Goal: Book appointment/travel/reservation

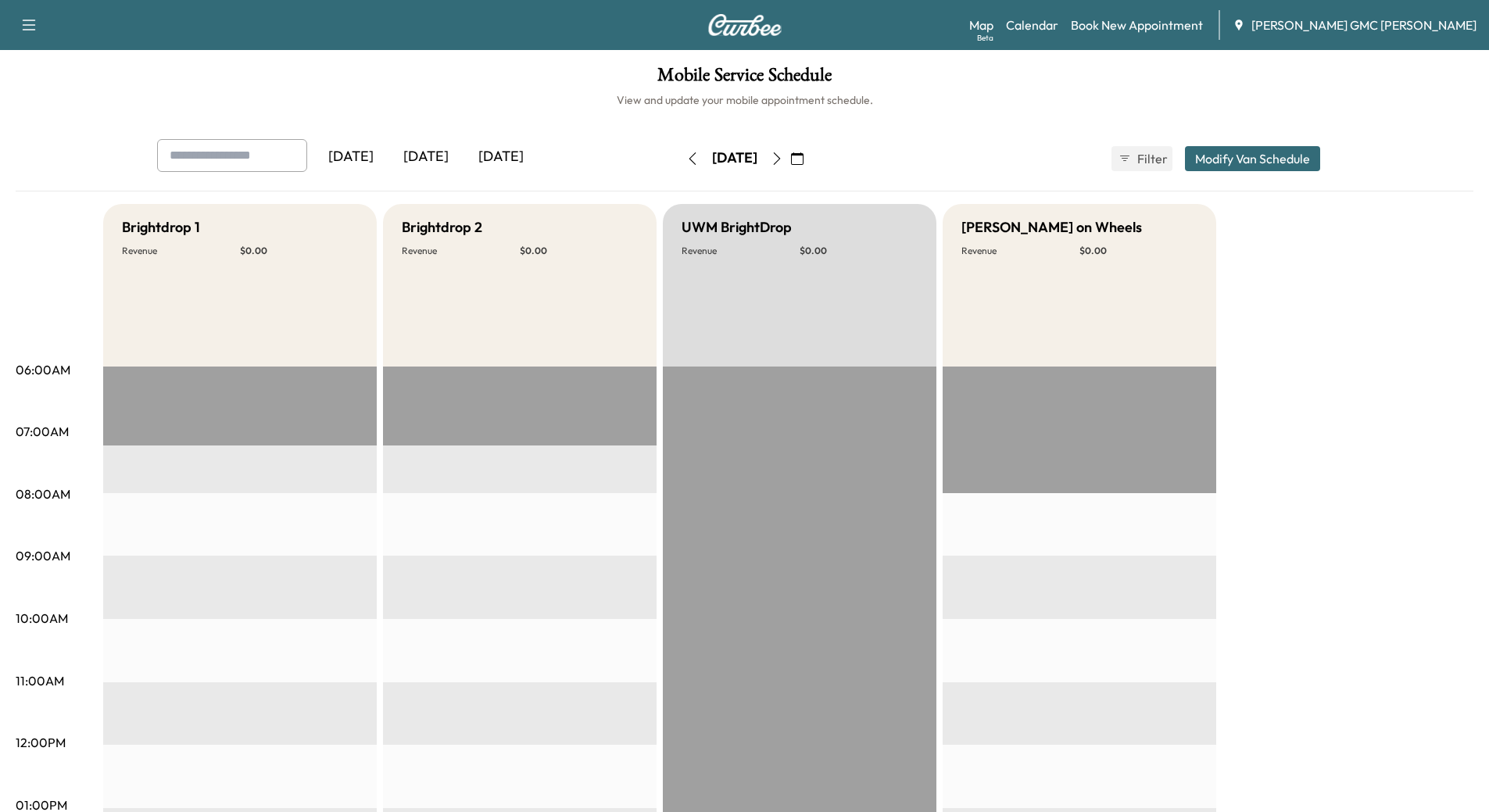
click at [415, 156] on div "[DATE]" at bounding box center [425, 156] width 75 height 36
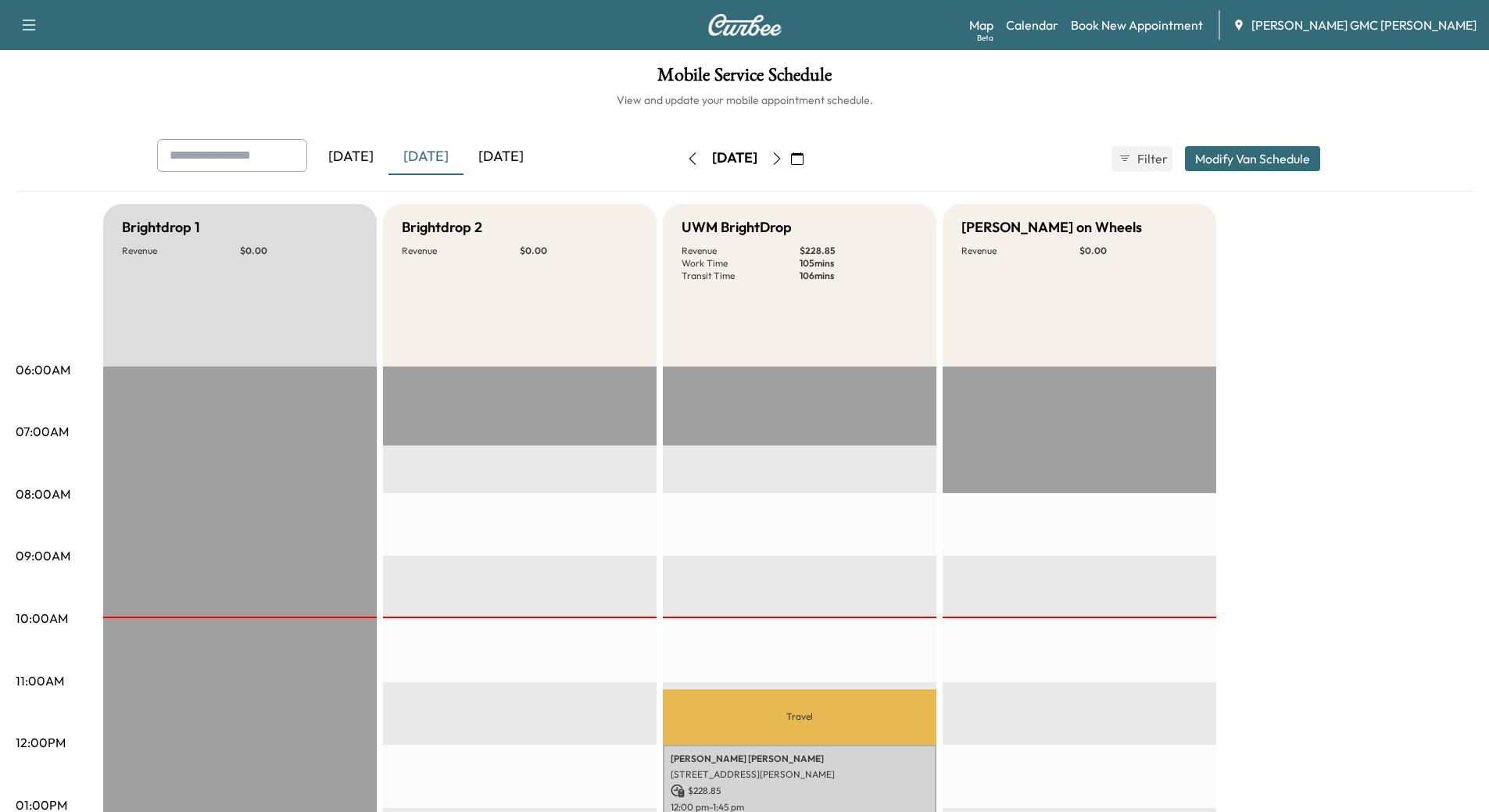
click at [524, 157] on div "[DATE]" at bounding box center [500, 156] width 75 height 36
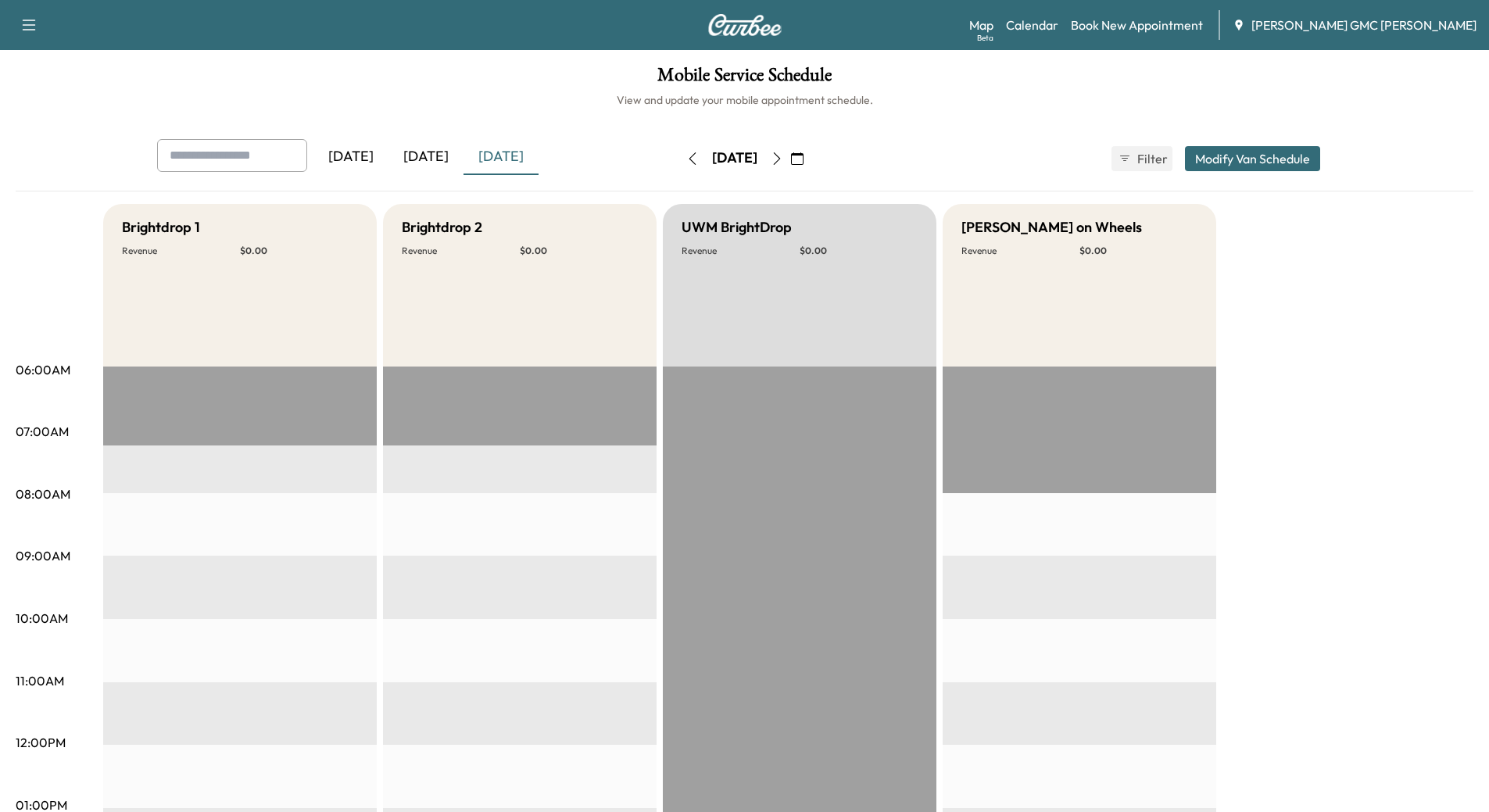
click at [783, 160] on icon "button" at bounding box center [777, 159] width 13 height 13
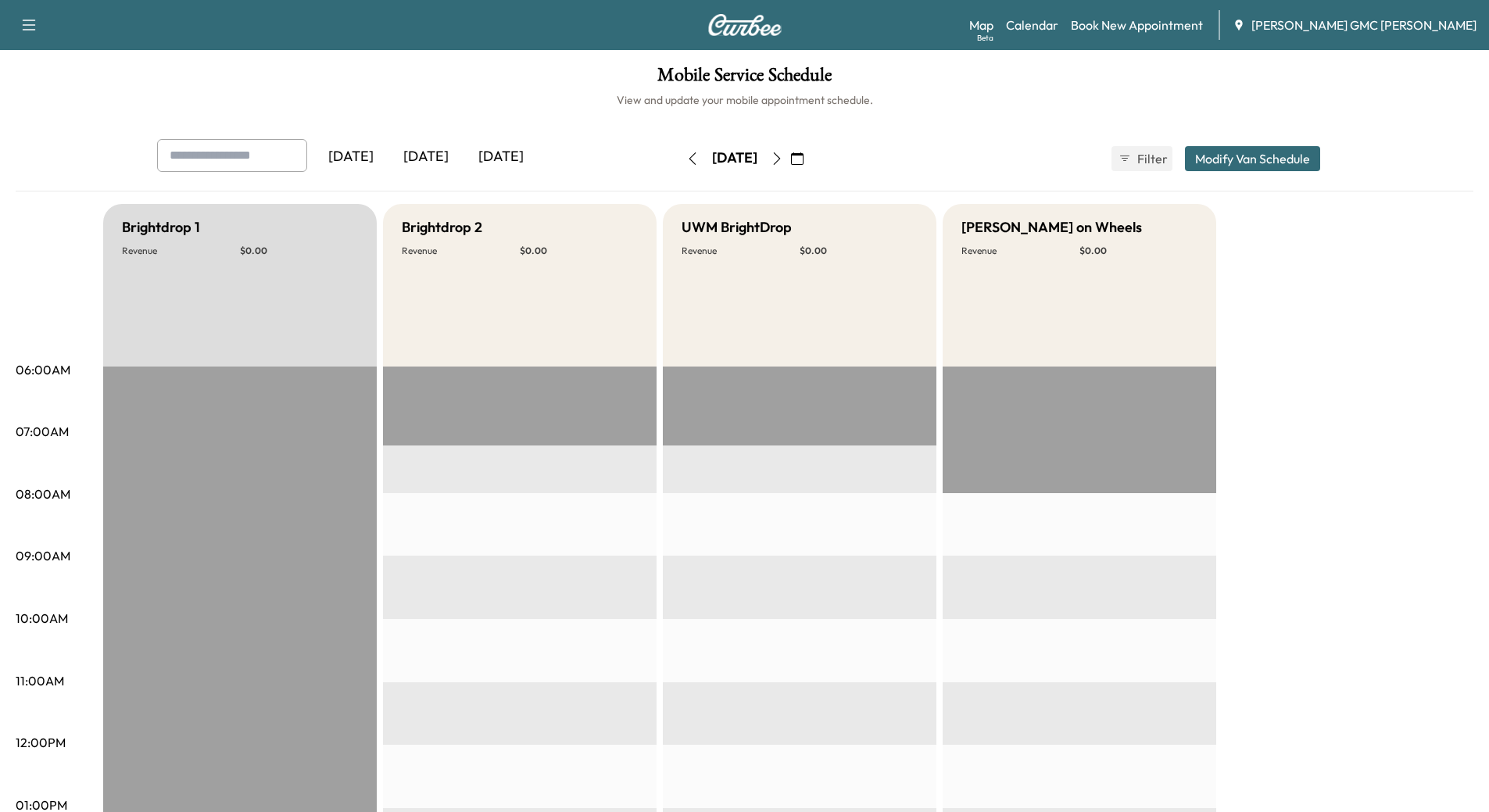
click at [783, 160] on icon "button" at bounding box center [777, 159] width 13 height 13
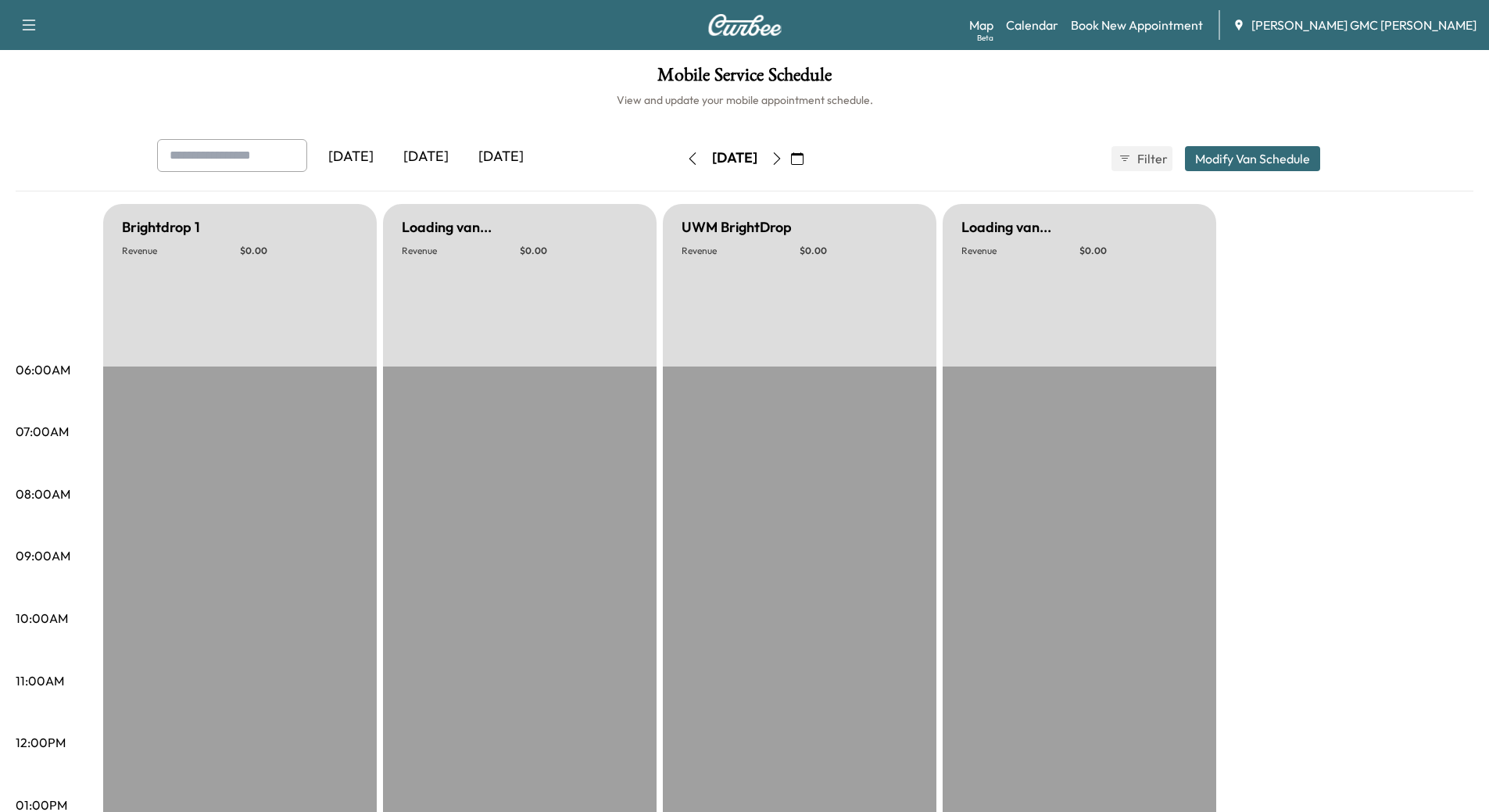
click at [783, 160] on icon "button" at bounding box center [777, 159] width 13 height 13
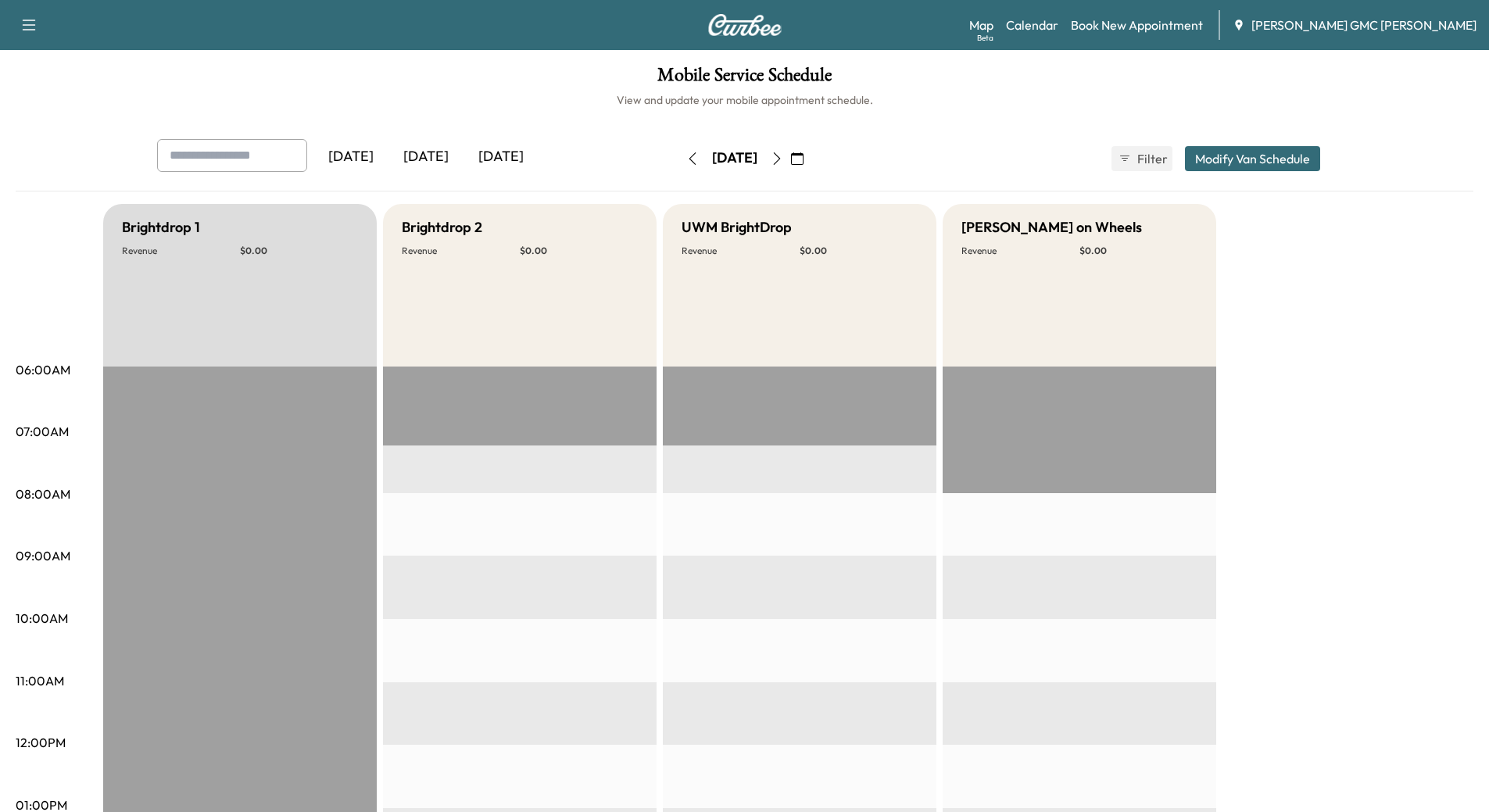
click at [783, 160] on icon "button" at bounding box center [777, 159] width 13 height 13
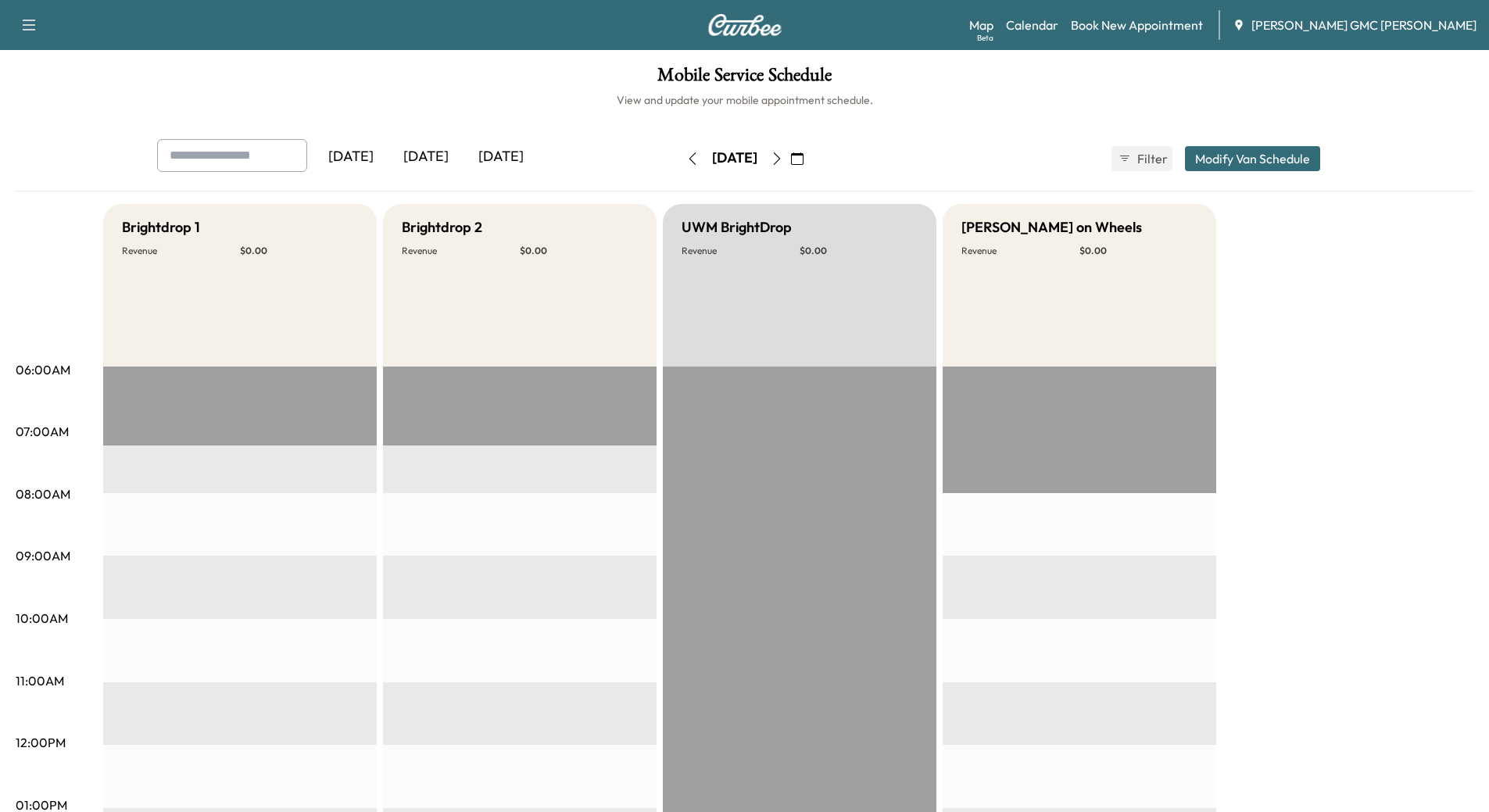
click at [783, 160] on icon "button" at bounding box center [777, 159] width 13 height 13
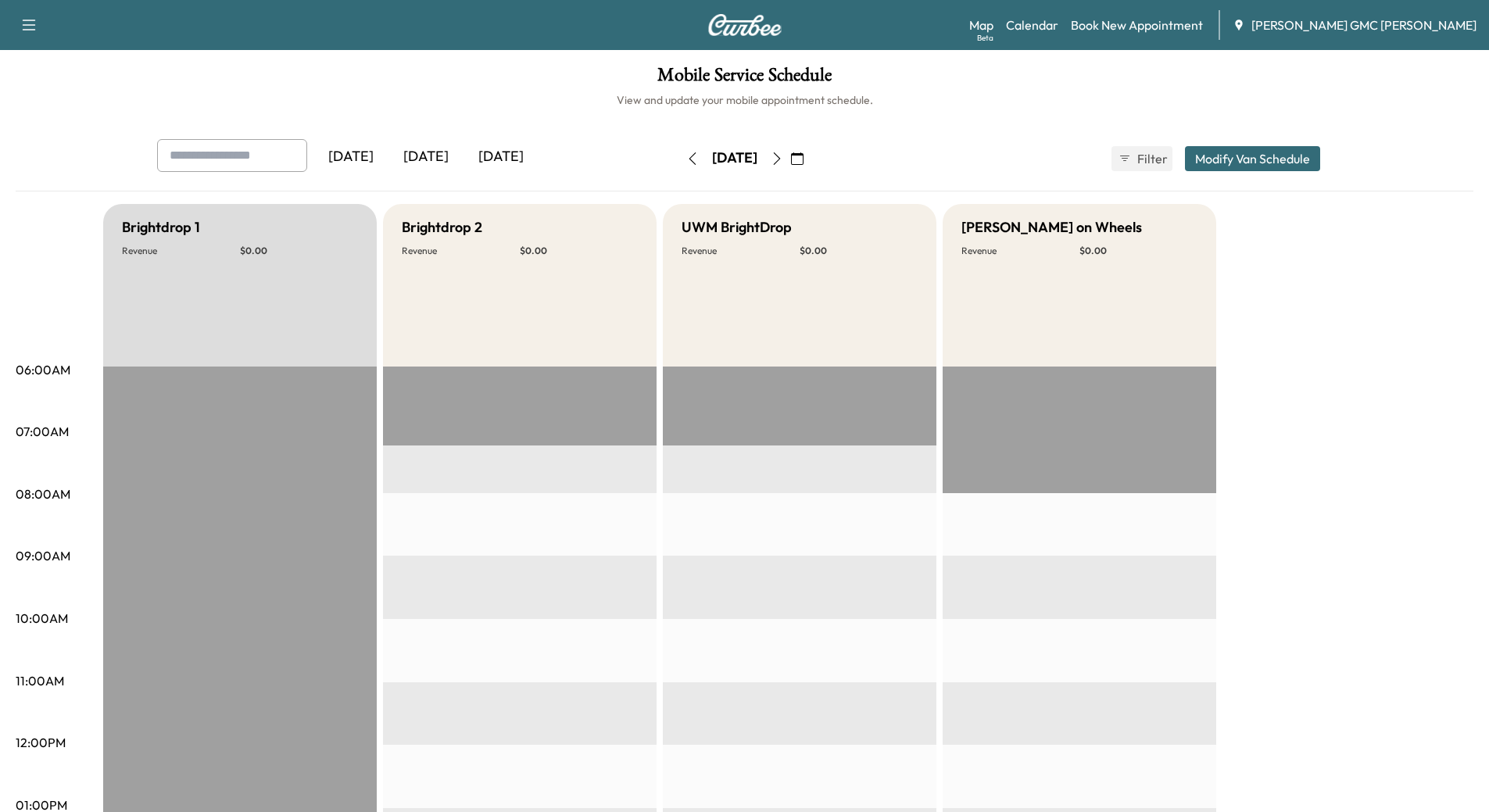
click at [791, 160] on button "button" at bounding box center [776, 158] width 26 height 25
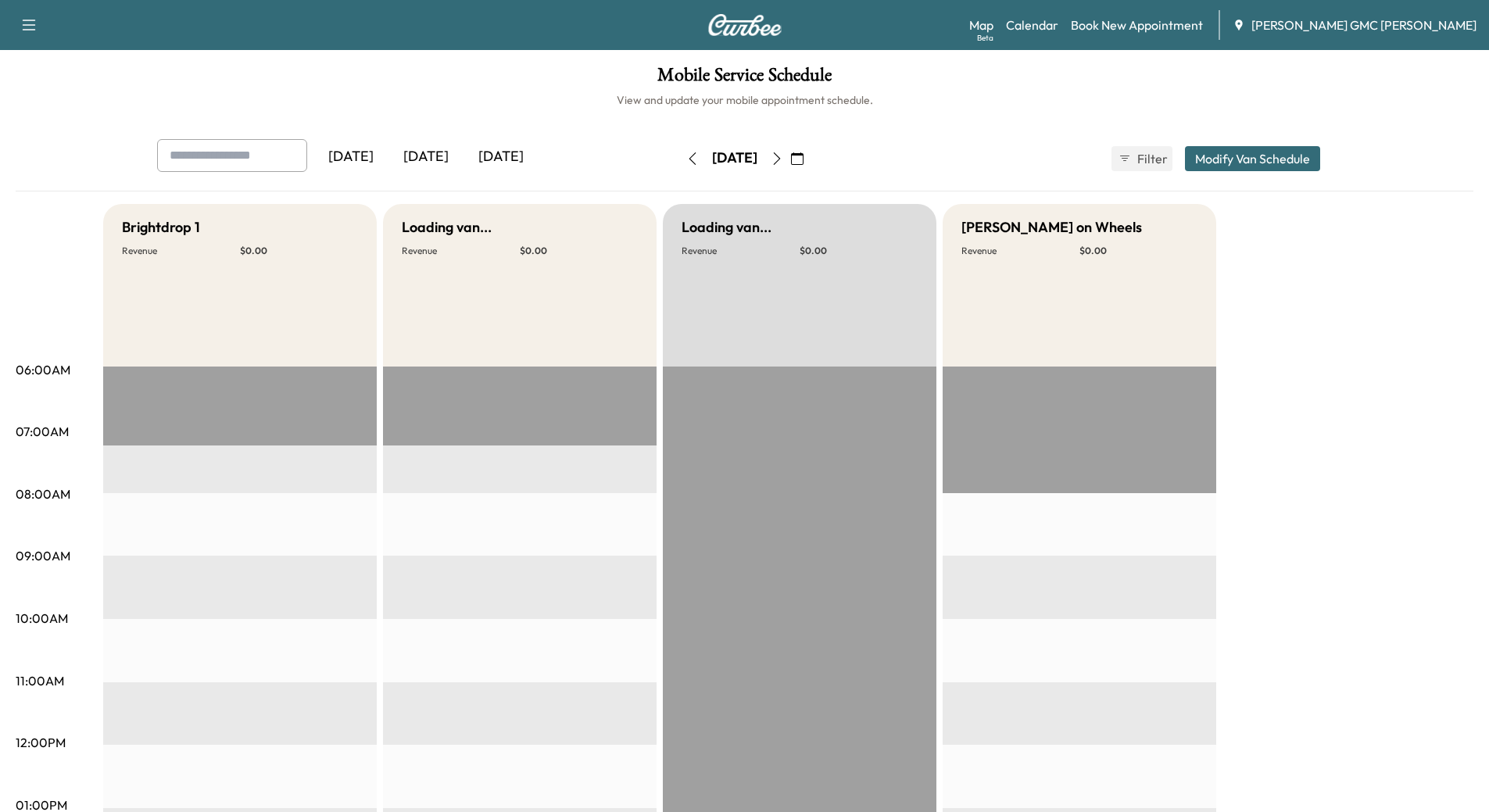
click at [783, 160] on icon "button" at bounding box center [777, 159] width 13 height 13
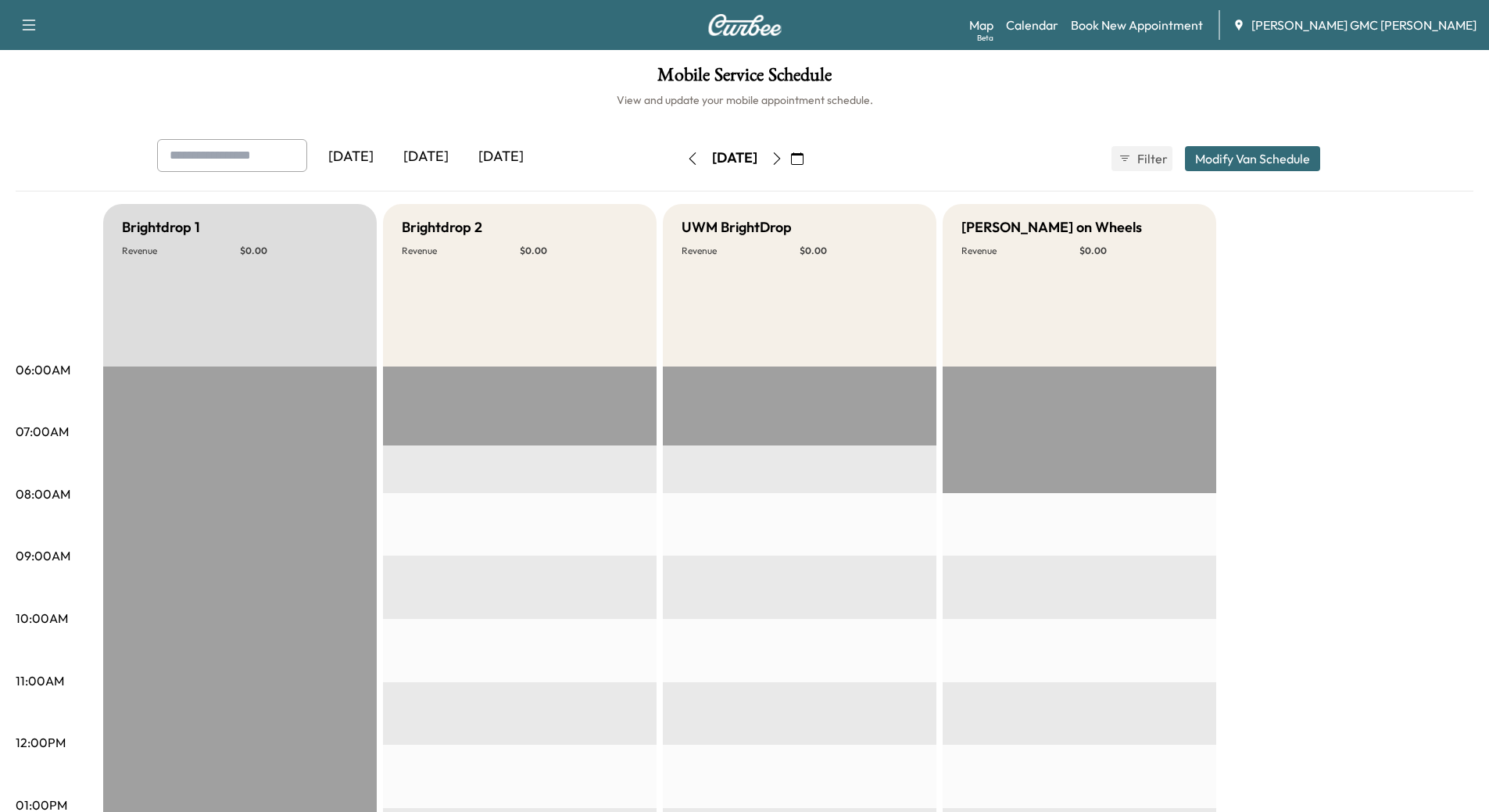
click at [783, 160] on icon "button" at bounding box center [777, 159] width 13 height 13
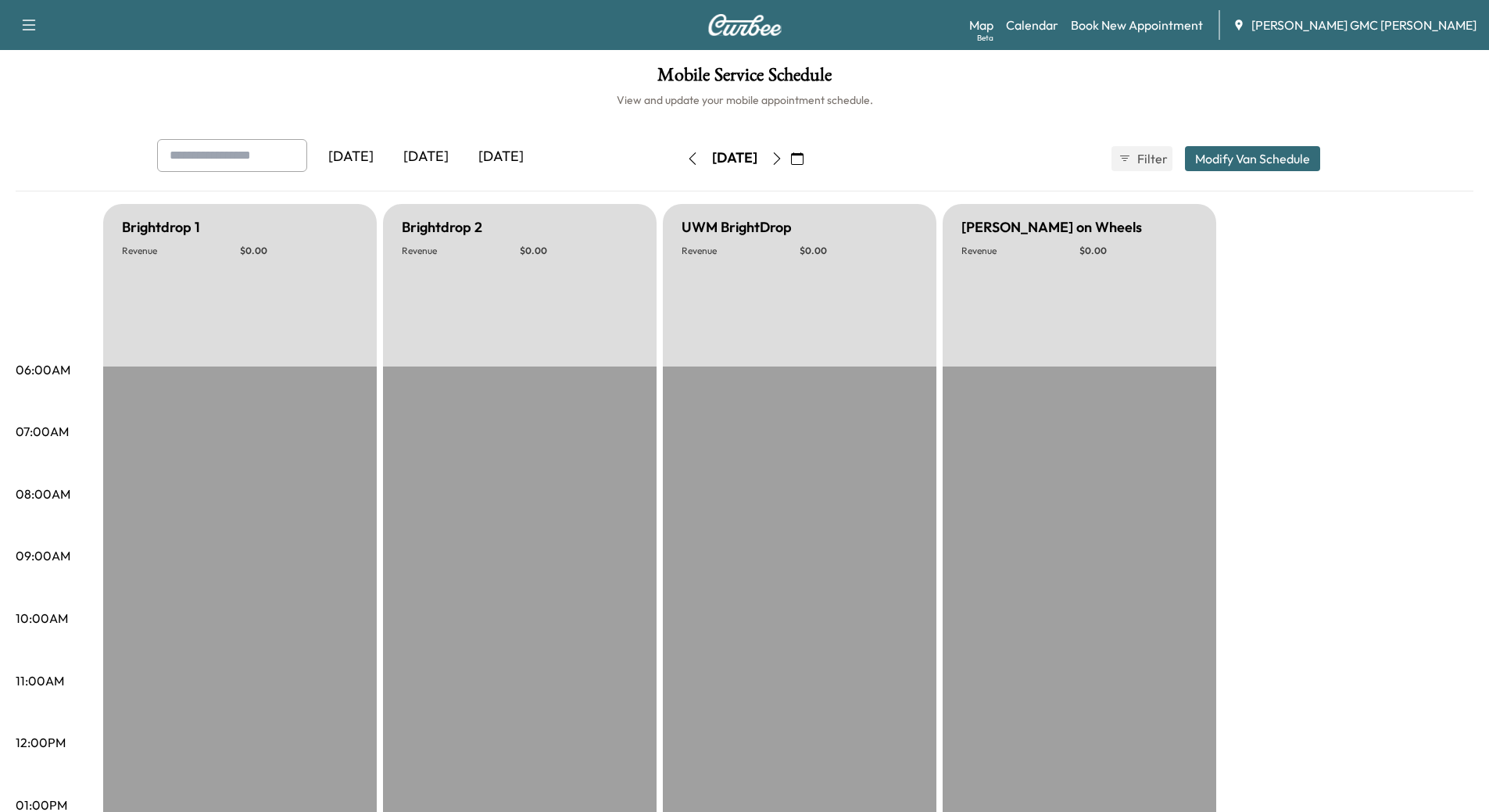
click at [783, 160] on icon "button" at bounding box center [777, 159] width 13 height 13
click at [430, 160] on div "[DATE]" at bounding box center [425, 156] width 75 height 36
